Goal: Task Accomplishment & Management: Complete application form

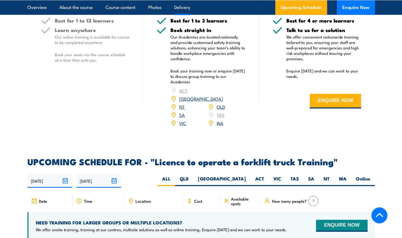
scroll to position [760, 0]
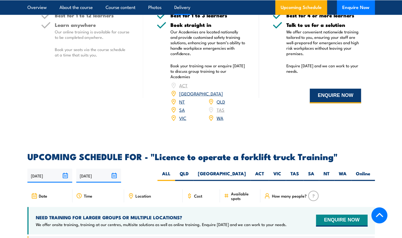
click at [326, 97] on button "ENQUIRE NOW" at bounding box center [335, 96] width 51 height 15
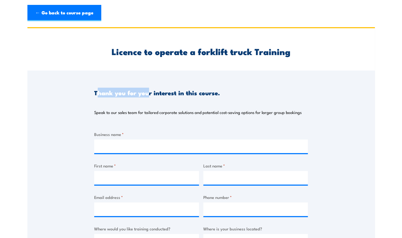
drag, startPoint x: 97, startPoint y: 92, endPoint x: 164, endPoint y: 98, distance: 67.6
click at [160, 98] on div "Thank you for your interest in this course. Speak to our sales team for tailore…" at bounding box center [201, 96] width 214 height 51
drag, startPoint x: 164, startPoint y: 98, endPoint x: 216, endPoint y: 98, distance: 52.4
click at [216, 98] on div "Thank you for your interest in this course. Speak to our sales team for tailore…" at bounding box center [201, 96] width 214 height 51
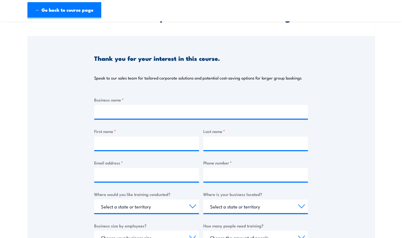
scroll to position [54, 0]
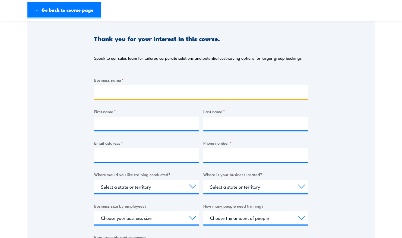
click at [133, 92] on input "Business name *" at bounding box center [201, 92] width 214 height 14
type input "U"
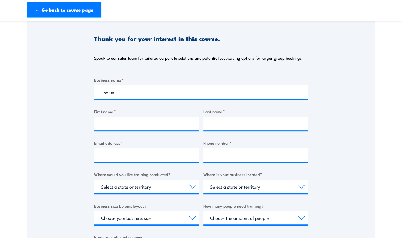
click at [319, 213] on div "Thank you for your interest in this course. Speak to our sales team for tailore…" at bounding box center [200, 151] width 347 height 271
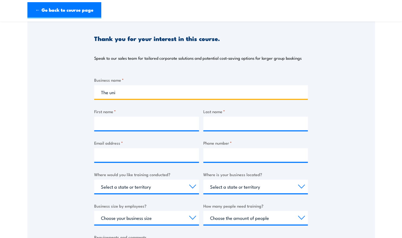
click at [153, 95] on input "The uni" at bounding box center [201, 92] width 214 height 14
type input "The [GEOGRAPHIC_DATA]"
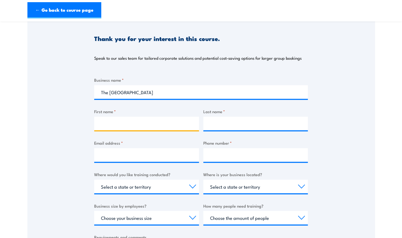
click at [131, 124] on input "First name *" at bounding box center [146, 124] width 105 height 14
type input "Jack"
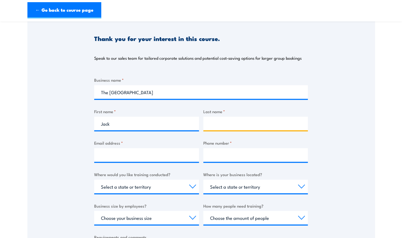
click at [217, 120] on input "Last name *" at bounding box center [255, 124] width 105 height 14
type input "[PERSON_NAME]"
click at [171, 163] on div "Business name * The [GEOGRAPHIC_DATA] First name * [PERSON_NAME] Last name * [P…" at bounding box center [201, 179] width 214 height 204
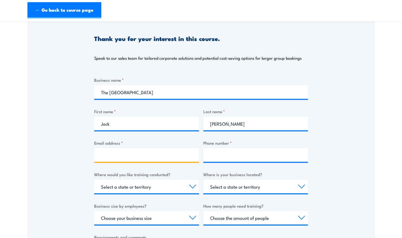
click at [169, 157] on input "Email address *" at bounding box center [146, 155] width 105 height 14
type input "[PERSON_NAME][EMAIL_ADDRESS][DOMAIN_NAME]"
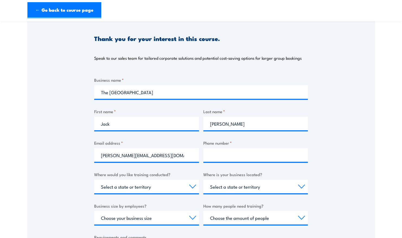
drag, startPoint x: 244, startPoint y: 142, endPoint x: 244, endPoint y: 145, distance: 3.0
click at [244, 143] on label "Phone number *" at bounding box center [255, 143] width 105 height 6
click at [244, 148] on input "Phone number *" at bounding box center [255, 155] width 105 height 14
click at [245, 154] on input "Phone number *" at bounding box center [255, 155] width 105 height 14
type input "0417610934"
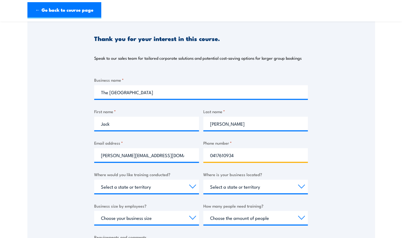
scroll to position [81, 0]
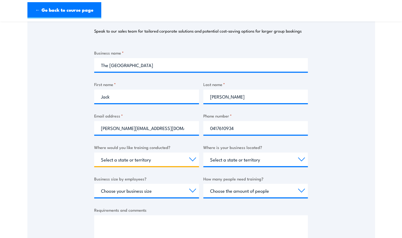
click at [156, 161] on select "Select a state or territory Nationally - multiple locations [GEOGRAPHIC_DATA] […" at bounding box center [146, 159] width 105 height 14
click at [190, 160] on select "Select a state or territory Nationally - multiple locations [GEOGRAPHIC_DATA] […" at bounding box center [146, 159] width 105 height 14
select select "VIC"
click at [94, 152] on select "Select a state or territory Nationally - multiple locations [GEOGRAPHIC_DATA] […" at bounding box center [146, 159] width 105 height 14
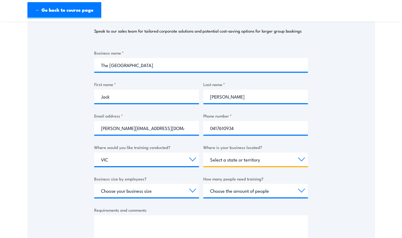
click at [301, 159] on select "Select a state or territory [GEOGRAPHIC_DATA] [GEOGRAPHIC_DATA] [GEOGRAPHIC_DAT…" at bounding box center [255, 159] width 105 height 14
select select "VIC"
click at [203, 152] on select "Select a state or territory [GEOGRAPHIC_DATA] [GEOGRAPHIC_DATA] [GEOGRAPHIC_DAT…" at bounding box center [255, 159] width 105 height 14
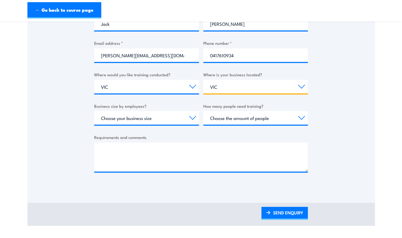
scroll to position [163, 0]
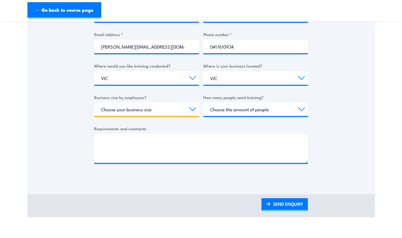
click at [194, 108] on select "Choose your business size 1 to 19 20 to 199 200+" at bounding box center [146, 109] width 105 height 14
select select "1 to 19"
click at [94, 102] on select "Choose your business size 1 to 19 20 to 199 200+" at bounding box center [146, 109] width 105 height 14
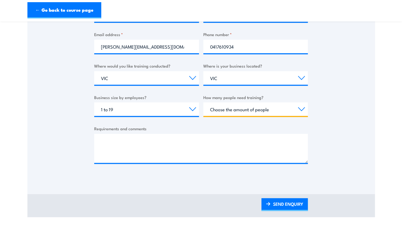
click at [300, 108] on select "Choose the amount of people 1 to 4 5 to 19 20+" at bounding box center [255, 109] width 105 height 14
select select "5 to 19"
click at [203, 102] on select "Choose the amount of people 1 to 4 5 to 19 20+" at bounding box center [255, 109] width 105 height 14
click at [204, 109] on select "Choose the amount of people 1 to 4 5 to 19 20+" at bounding box center [255, 109] width 105 height 14
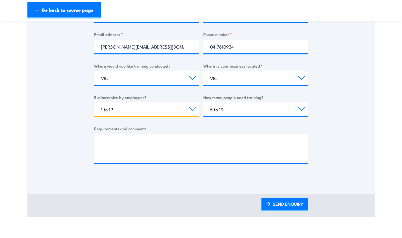
drag, startPoint x: 194, startPoint y: 111, endPoint x: 192, endPoint y: 113, distance: 3.3
click at [194, 111] on select "Choose your business size 1 to 19 20 to 199 200+" at bounding box center [146, 109] width 105 height 14
select select "200+"
click at [94, 102] on select "Choose your business size 1 to 19 20 to 199 200+" at bounding box center [146, 109] width 105 height 14
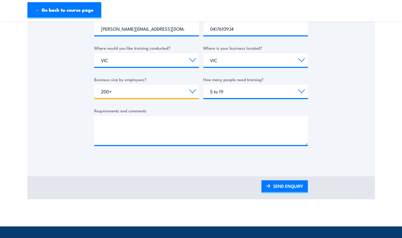
scroll to position [190, 0]
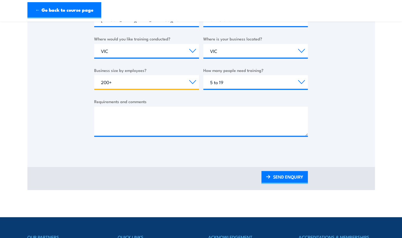
click at [178, 84] on select "Choose your business size 1 to 19 20 to 199 200+" at bounding box center [146, 82] width 105 height 14
click at [188, 83] on select "Choose your business size 1 to 19 20 to 199 200+" at bounding box center [146, 82] width 105 height 14
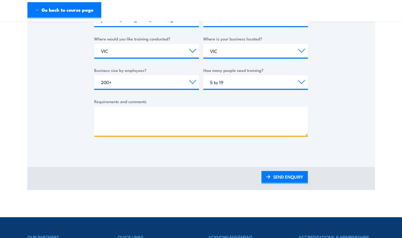
click at [132, 113] on textarea "Requirements and comments" at bounding box center [201, 121] width 214 height 29
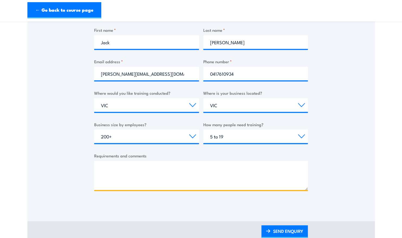
scroll to position [27, 0]
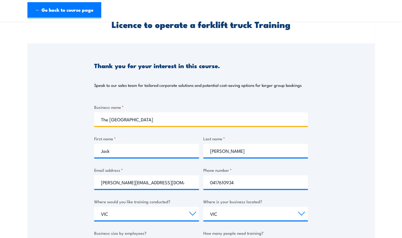
click at [179, 116] on input "The [GEOGRAPHIC_DATA]" at bounding box center [201, 119] width 214 height 14
type input "The [GEOGRAPHIC_DATA] - [PERSON_NAME]"
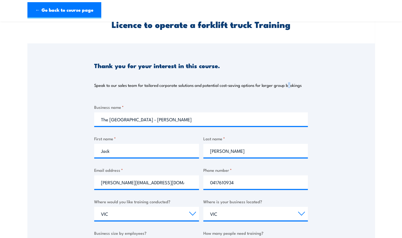
click at [288, 87] on p "Speak to our sales team for tailored corporate solutions and potential cost-sav…" at bounding box center [197, 84] width 207 height 5
drag, startPoint x: 288, startPoint y: 87, endPoint x: 330, endPoint y: 87, distance: 41.8
click at [329, 87] on div "Thank you for your interest in this course. Speak to our sales team for tailore…" at bounding box center [200, 178] width 347 height 271
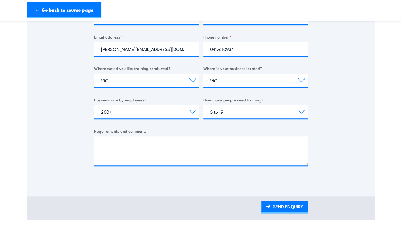
scroll to position [163, 0]
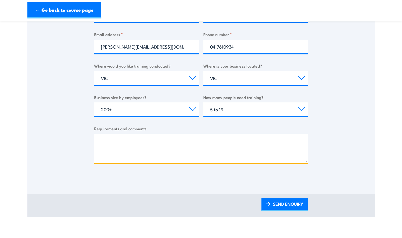
click at [133, 141] on textarea "Requirements and comments" at bounding box center [201, 148] width 214 height 29
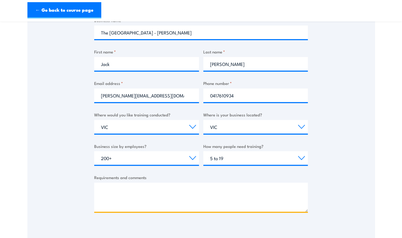
scroll to position [109, 0]
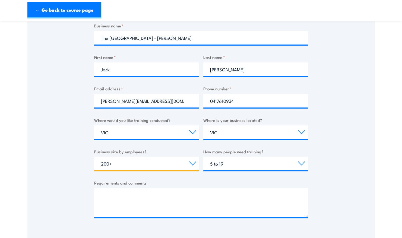
click at [178, 168] on select "Choose your business size 1 to 19 20 to 199 200+" at bounding box center [146, 164] width 105 height 14
select select "20 to 199"
click at [94, 157] on select "Choose your business size 1 to 19 20 to 199 200+" at bounding box center [146, 164] width 105 height 14
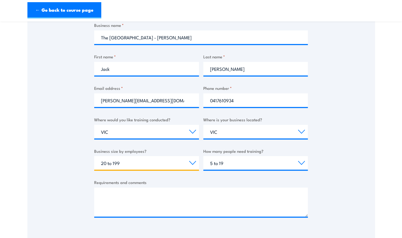
scroll to position [81, 0]
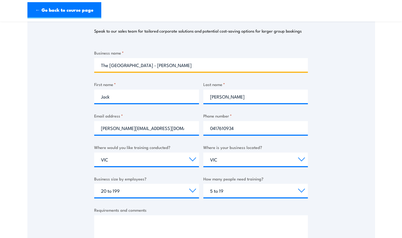
drag, startPoint x: 171, startPoint y: 64, endPoint x: 61, endPoint y: 53, distance: 111.3
click at [70, 55] on div "Thank you for your interest in this course. Speak to our sales team for tailore…" at bounding box center [200, 124] width 347 height 271
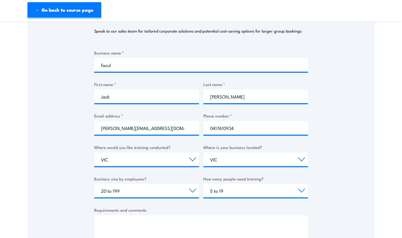
click at [193, 47] on div "Thank you for your interest in this course. Speak to our sales team for tailore…" at bounding box center [201, 124] width 214 height 271
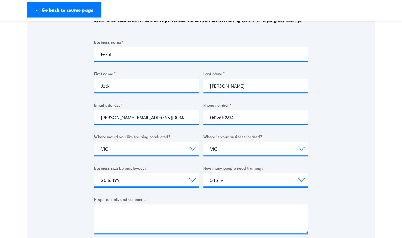
scroll to position [27, 0]
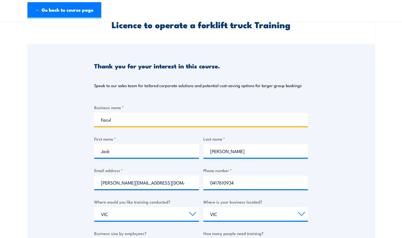
click at [144, 122] on input "Facul" at bounding box center [201, 120] width 214 height 14
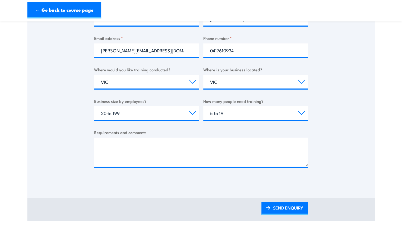
scroll to position [135, 0]
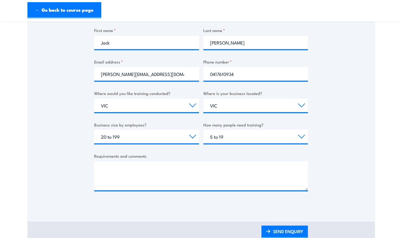
type input "Faculty of Engineering and Information Technology - The [GEOGRAPHIC_DATA]"
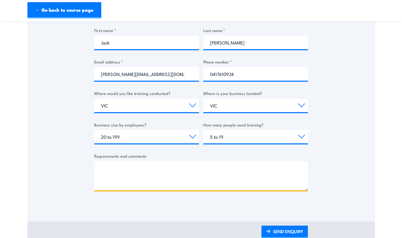
click at [139, 169] on textarea "Requirements and comments" at bounding box center [201, 175] width 214 height 29
paste textarea "TLILIC0003"
type textarea "T"
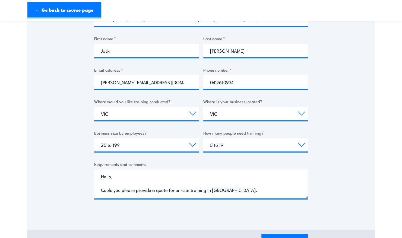
scroll to position [163, 0]
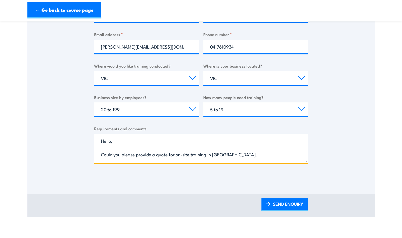
click at [273, 154] on textarea "Hello, Could you please provide a quote for on-site training in [GEOGRAPHIC_DAT…" at bounding box center [201, 148] width 214 height 29
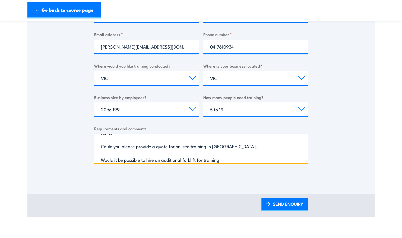
click at [100, 158] on textarea "Hello, Could you please provide a quote for on-site training in [GEOGRAPHIC_DAT…" at bounding box center [201, 148] width 214 height 29
drag, startPoint x: 256, startPoint y: 159, endPoint x: 252, endPoint y: 160, distance: 3.9
click at [255, 159] on textarea "Hello, Could you please provide a quote for on-site training in [GEOGRAPHIC_DAT…" at bounding box center [201, 148] width 214 height 29
click at [254, 147] on textarea "Hello, Could you please provide a quote for on-site training in [GEOGRAPHIC_DAT…" at bounding box center [201, 148] width 214 height 29
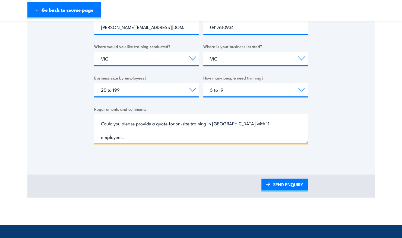
scroll to position [190, 0]
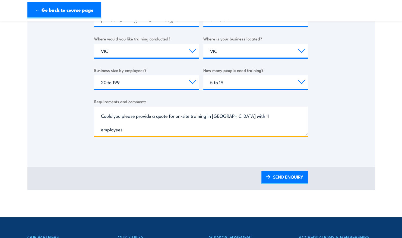
click at [252, 127] on textarea "Hello, Could you please provide a quote for on-site training in [GEOGRAPHIC_DAT…" at bounding box center [201, 121] width 214 height 29
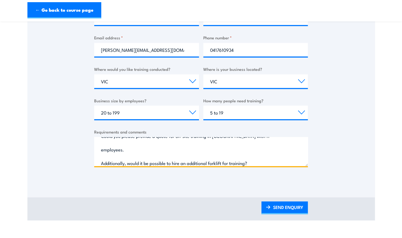
scroll to position [163, 0]
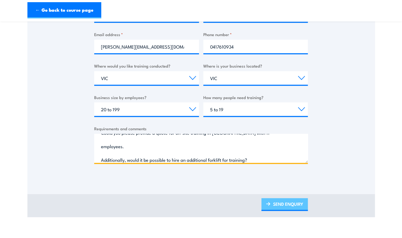
type textarea "Hello, Could you please provide a quote for on-site training in [GEOGRAPHIC_DAT…"
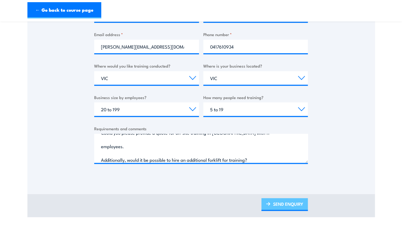
click at [277, 201] on link "SEND ENQUIRY" at bounding box center [284, 204] width 46 height 13
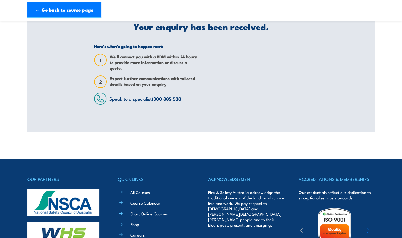
scroll to position [27, 0]
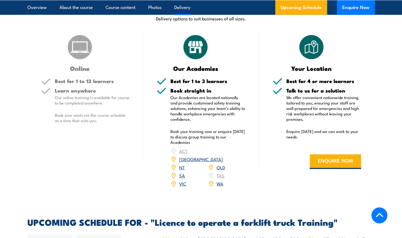
scroll to position [687, 0]
